Goal: Browse casually

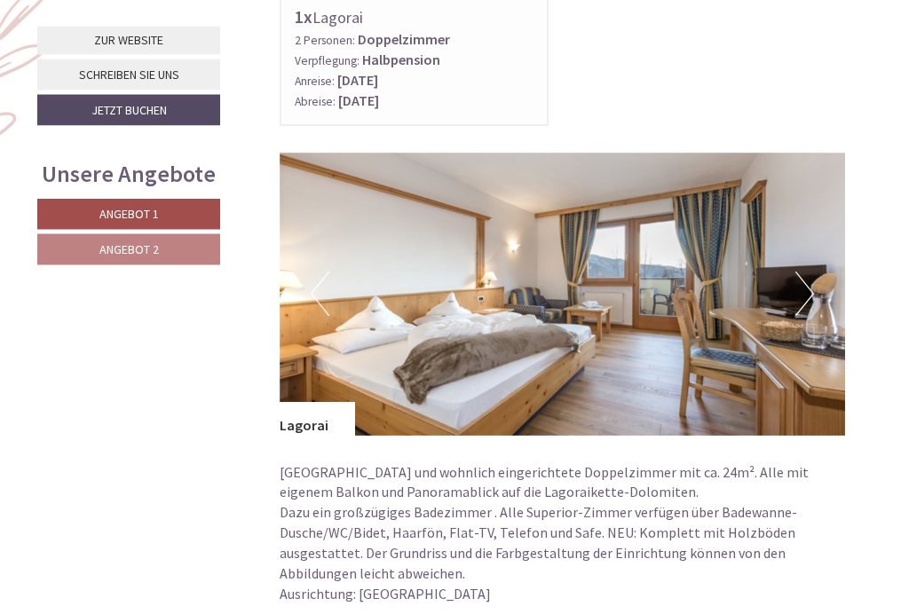
scroll to position [909, 0]
click at [804, 288] on button "Next" at bounding box center [804, 294] width 19 height 44
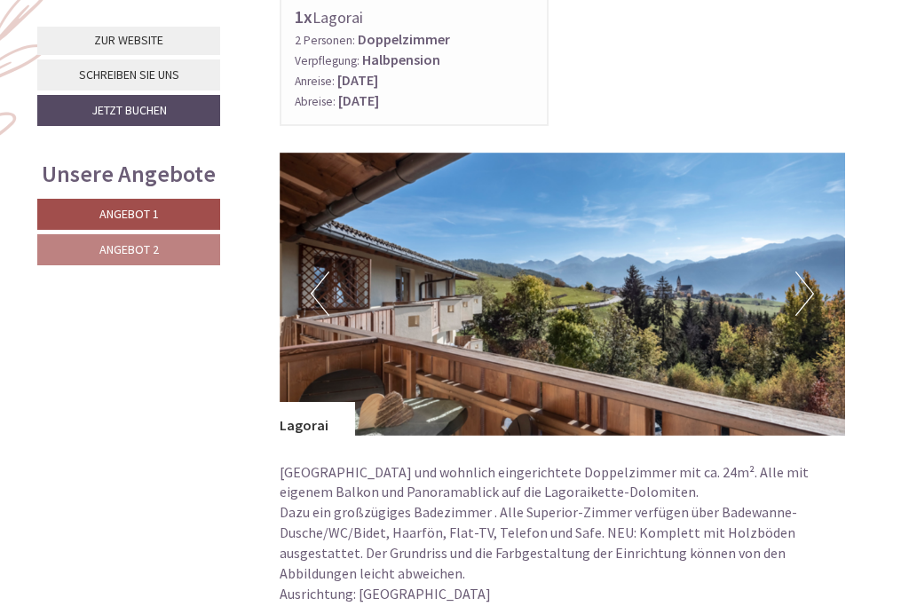
click at [808, 277] on button "Next" at bounding box center [804, 294] width 19 height 44
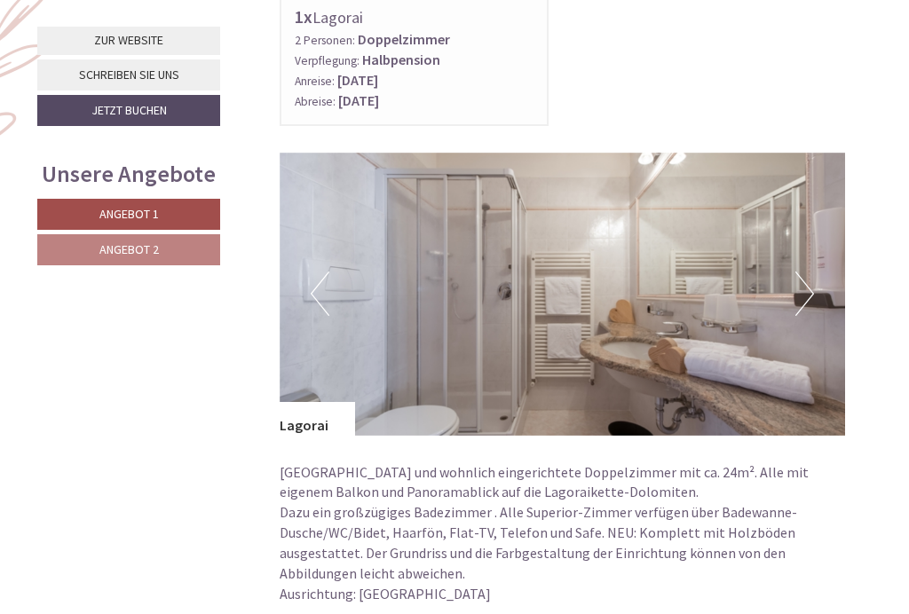
click at [814, 282] on img at bounding box center [563, 294] width 566 height 283
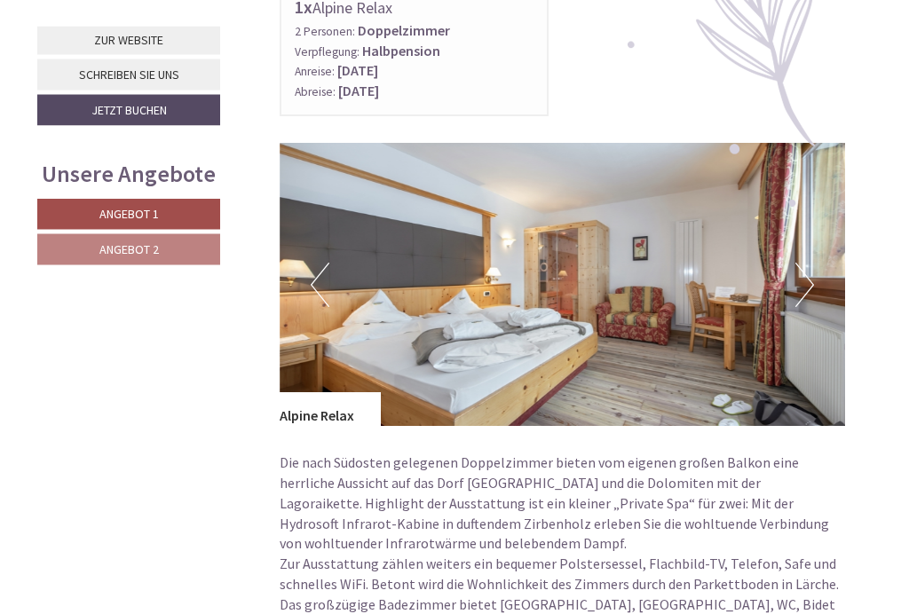
scroll to position [2179, 0]
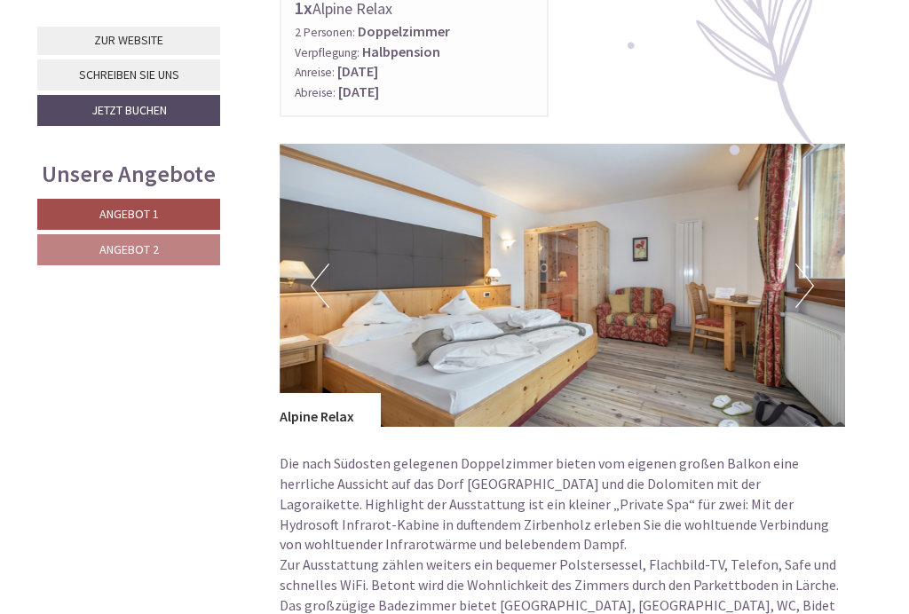
click at [809, 288] on img at bounding box center [563, 285] width 566 height 283
click at [818, 272] on img at bounding box center [563, 285] width 566 height 283
click at [809, 267] on button "Next" at bounding box center [804, 286] width 19 height 44
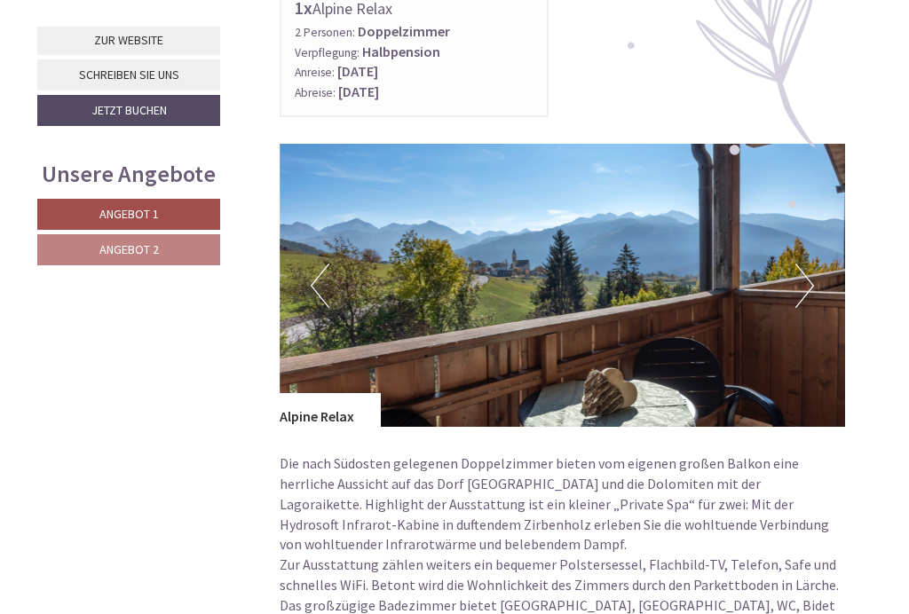
click at [809, 266] on button "Next" at bounding box center [804, 286] width 19 height 44
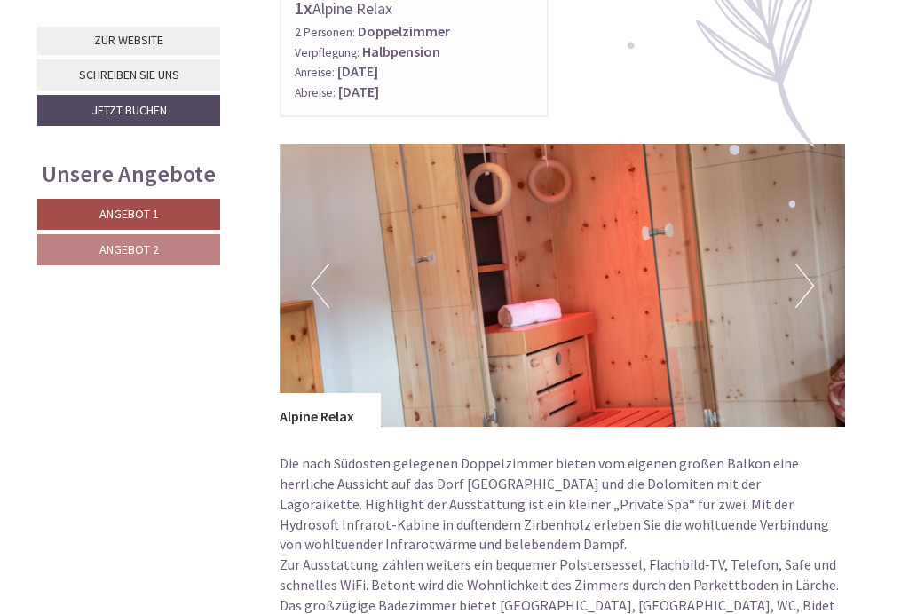
click at [802, 270] on button "Next" at bounding box center [804, 286] width 19 height 44
click at [804, 264] on button "Next" at bounding box center [804, 286] width 19 height 44
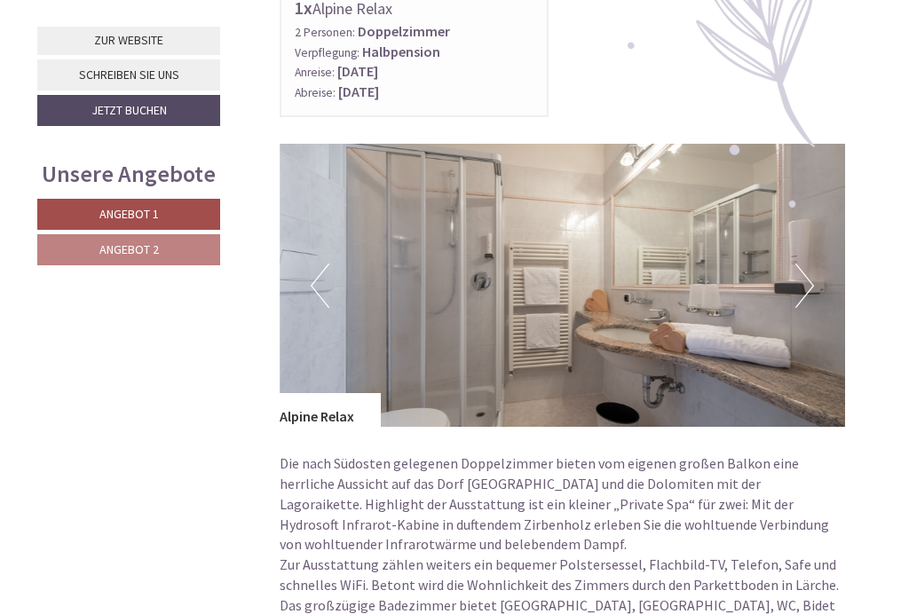
click at [809, 268] on button "Next" at bounding box center [804, 286] width 19 height 44
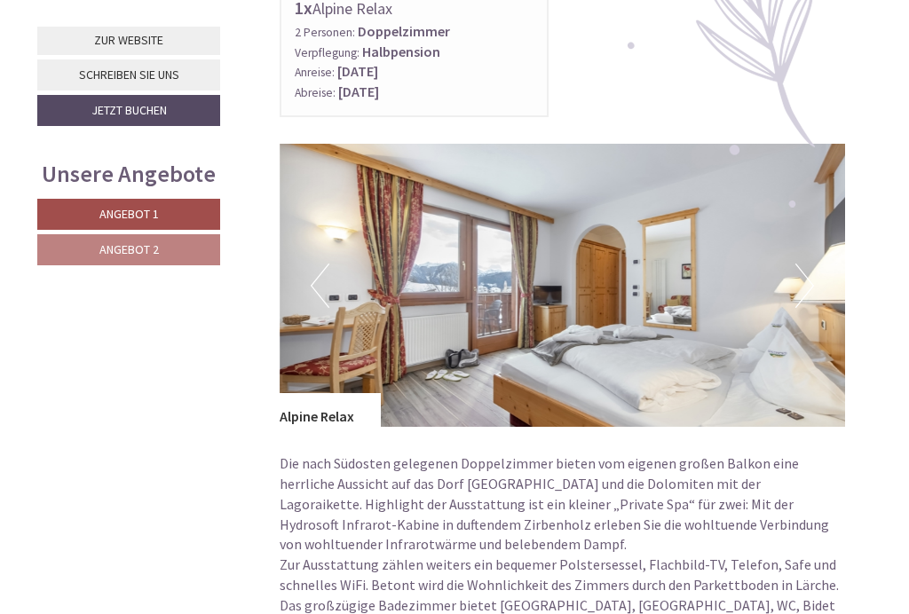
click at [809, 267] on button "Next" at bounding box center [804, 286] width 19 height 44
click at [815, 277] on img at bounding box center [563, 285] width 566 height 283
click at [805, 264] on button "Next" at bounding box center [804, 286] width 19 height 44
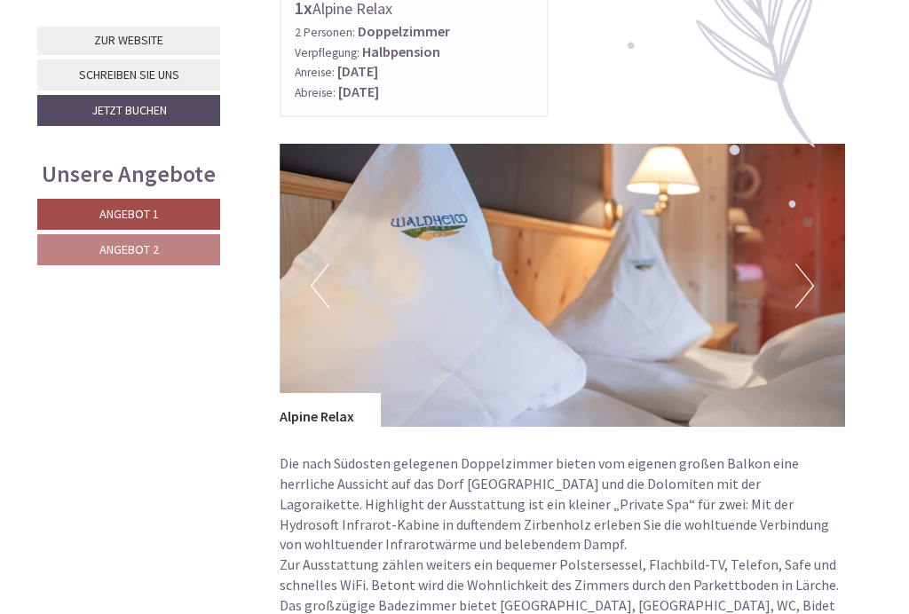
click at [795, 273] on button "Next" at bounding box center [804, 286] width 19 height 44
click at [787, 282] on img at bounding box center [563, 285] width 566 height 283
click at [795, 277] on button "Next" at bounding box center [804, 286] width 19 height 44
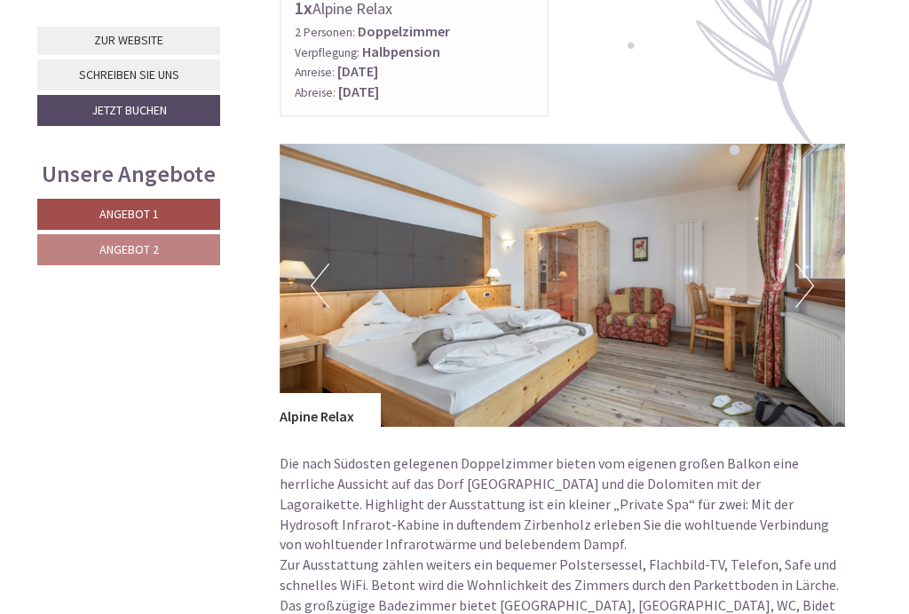
click at [791, 286] on img at bounding box center [563, 285] width 566 height 283
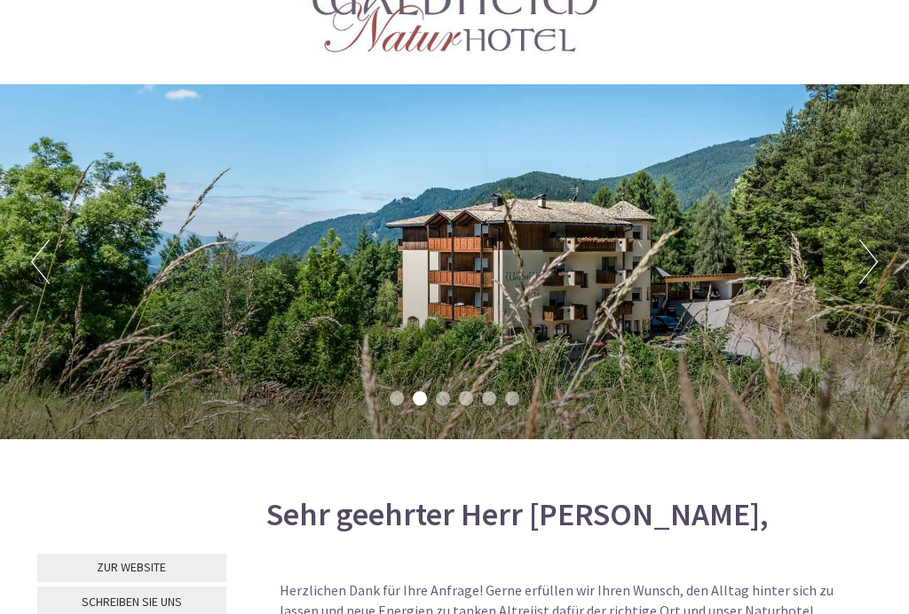
scroll to position [0, 0]
